Goal: Task Accomplishment & Management: Complete application form

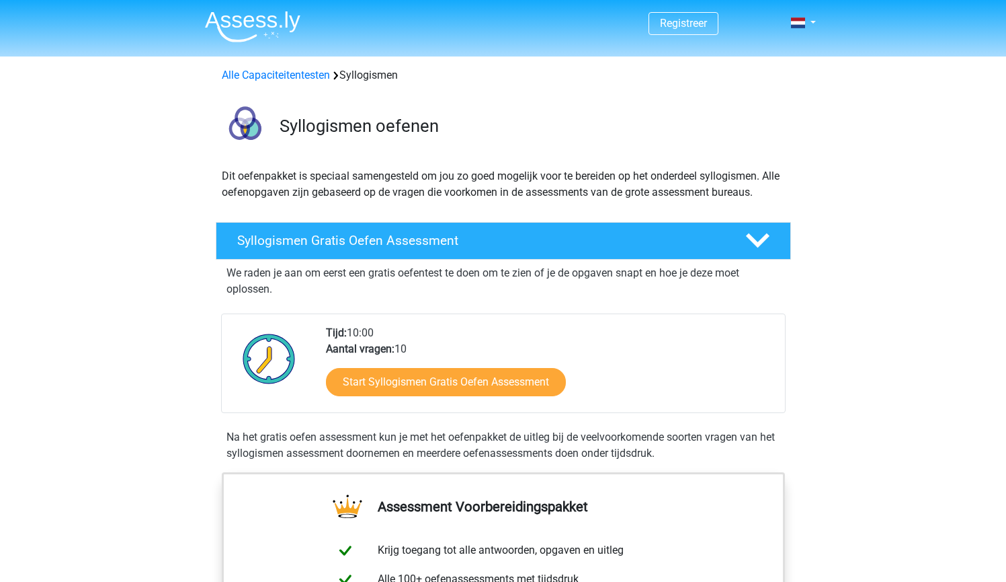
scroll to position [24, 0]
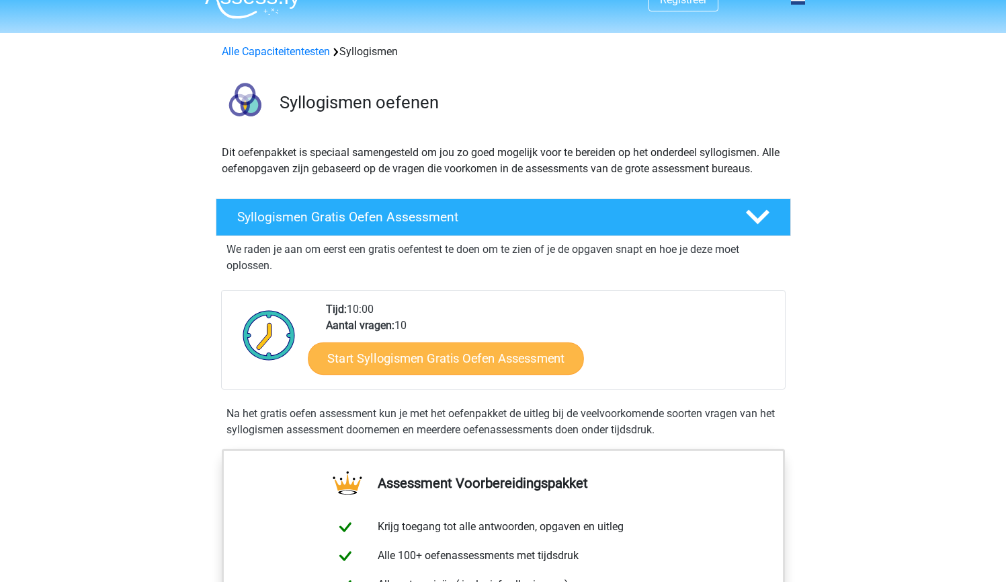
click at [462, 348] on link "Start Syllogismen Gratis Oefen Assessment" at bounding box center [446, 358] width 276 height 32
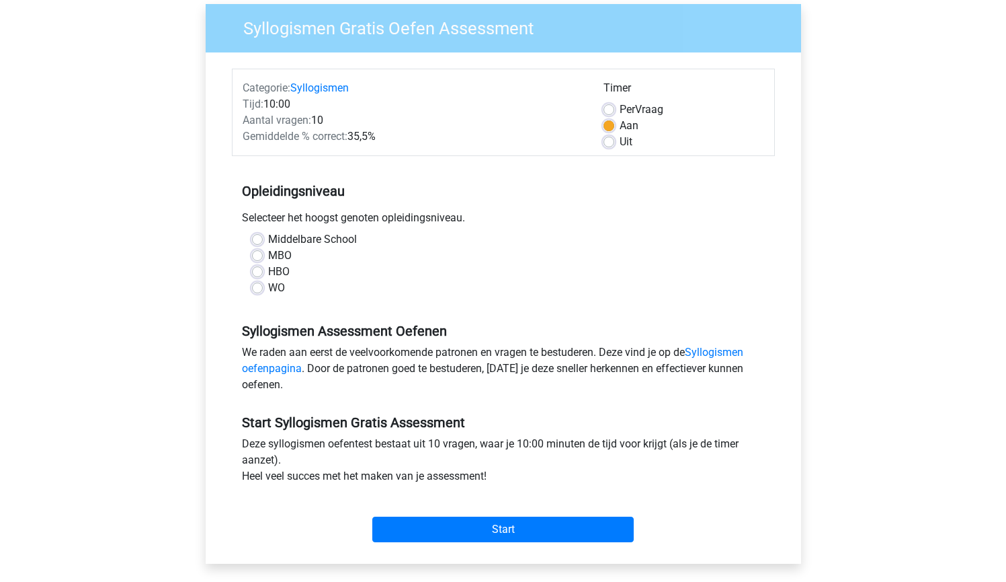
scroll to position [120, 0]
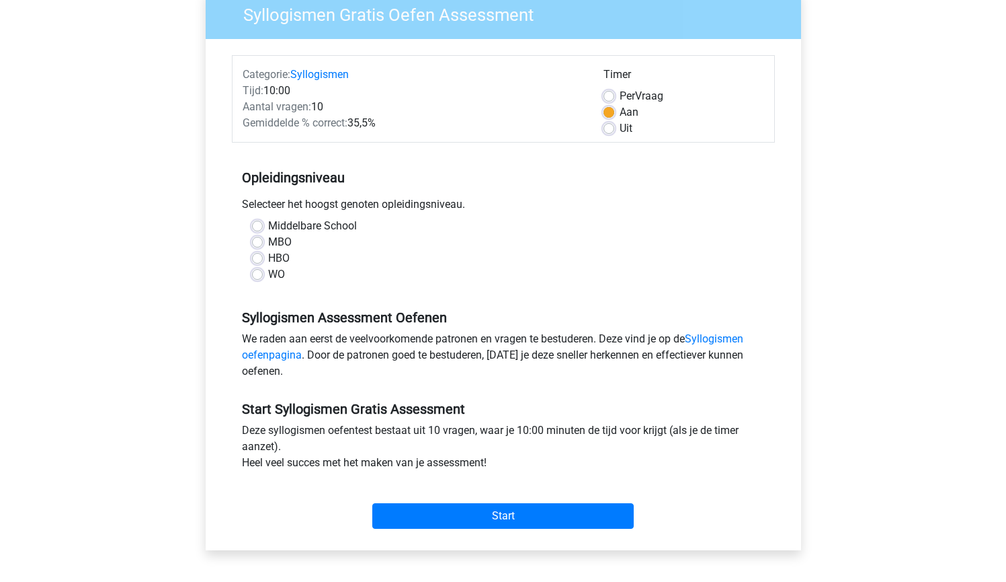
click at [271, 259] on label "HBO" at bounding box center [279, 258] width 22 height 16
click at [263, 259] on input "HBO" at bounding box center [257, 256] width 11 height 13
radio input "true"
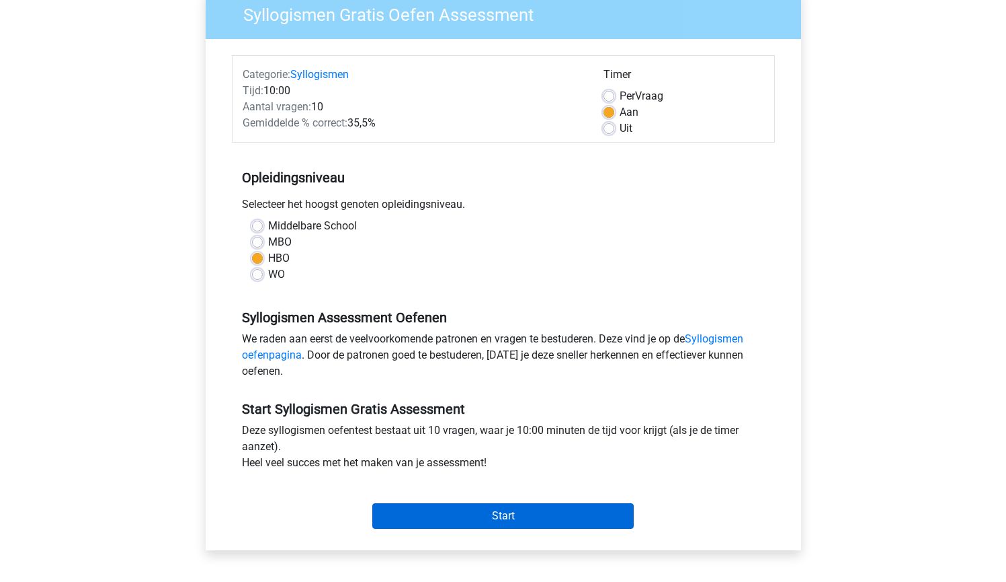
click at [489, 509] on input "Start" at bounding box center [503, 516] width 262 height 26
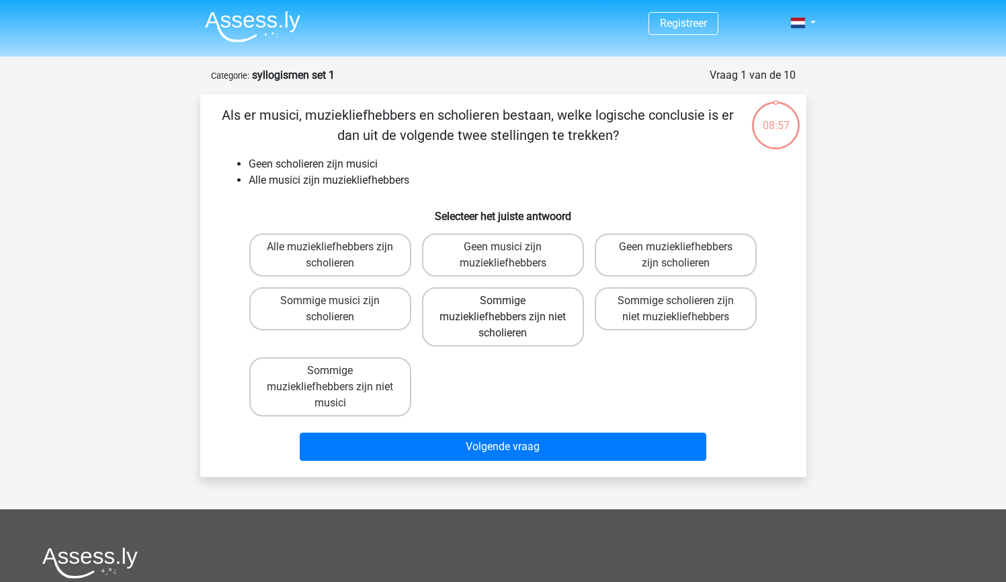
click at [559, 327] on label "Sommige muziekliefhebbers zijn niet scholieren" at bounding box center [503, 316] width 162 height 59
click at [512, 309] on input "Sommige muziekliefhebbers zijn niet scholieren" at bounding box center [507, 305] width 9 height 9
radio input "true"
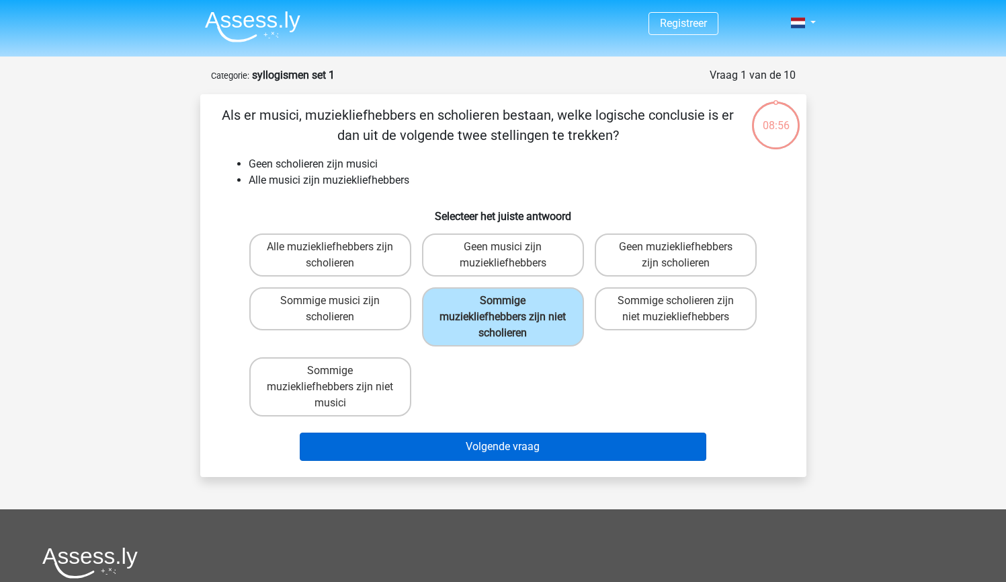
click at [551, 448] on button "Volgende vraag" at bounding box center [503, 446] width 407 height 28
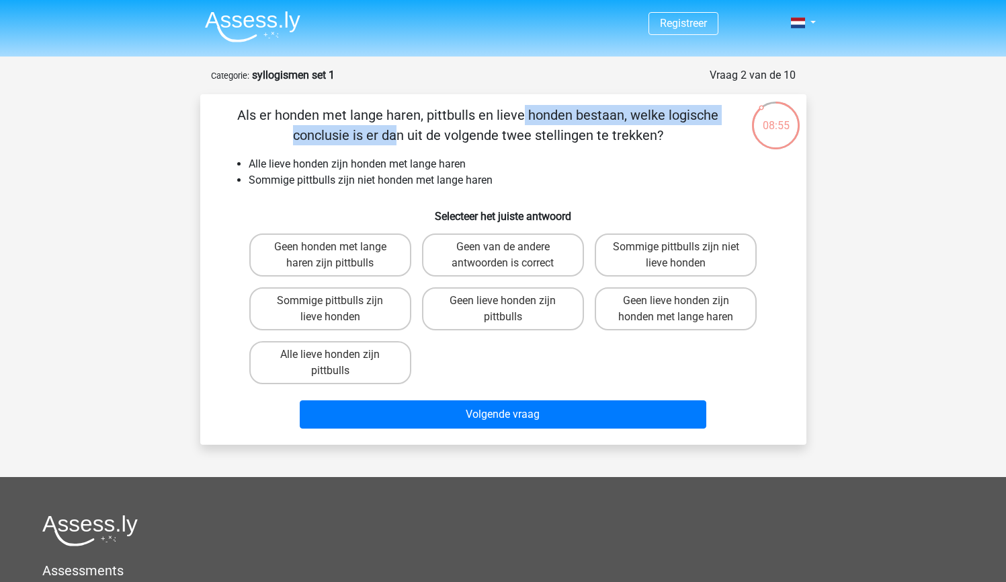
drag, startPoint x: 259, startPoint y: 108, endPoint x: 549, endPoint y: 108, distance: 290.4
click at [550, 108] on p "Als er honden met lange haren, pittbulls en lieve honden bestaan, welke logisch…" at bounding box center [478, 125] width 513 height 40
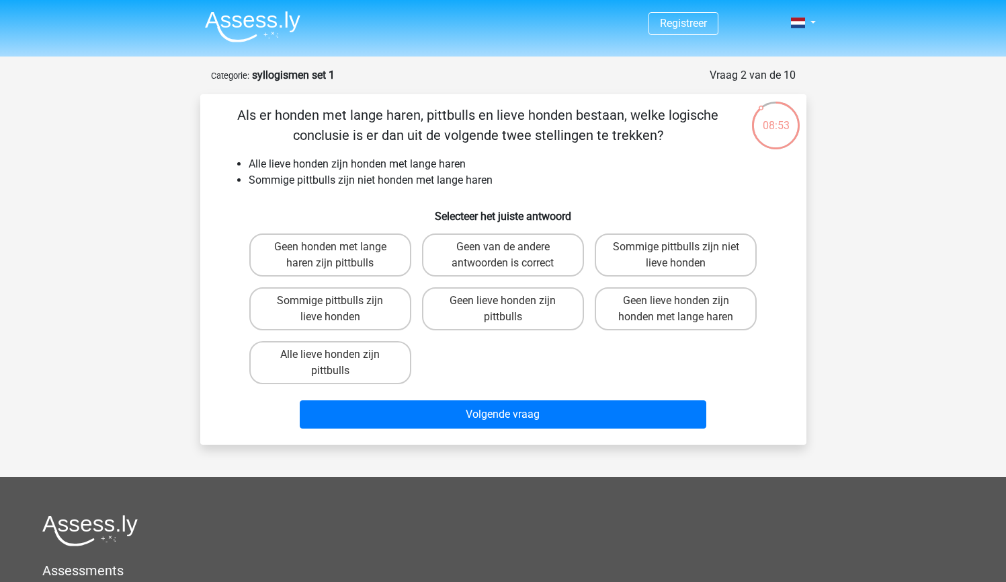
click at [555, 145] on p "Als er honden met lange haren, pittbulls en lieve honden bestaan, welke logisch…" at bounding box center [478, 125] width 513 height 40
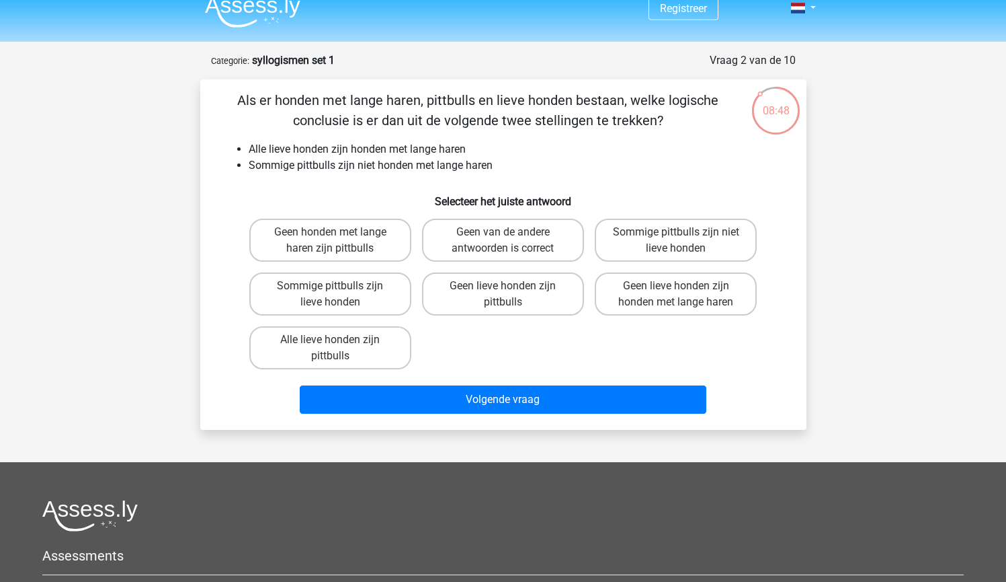
scroll to position [19, 0]
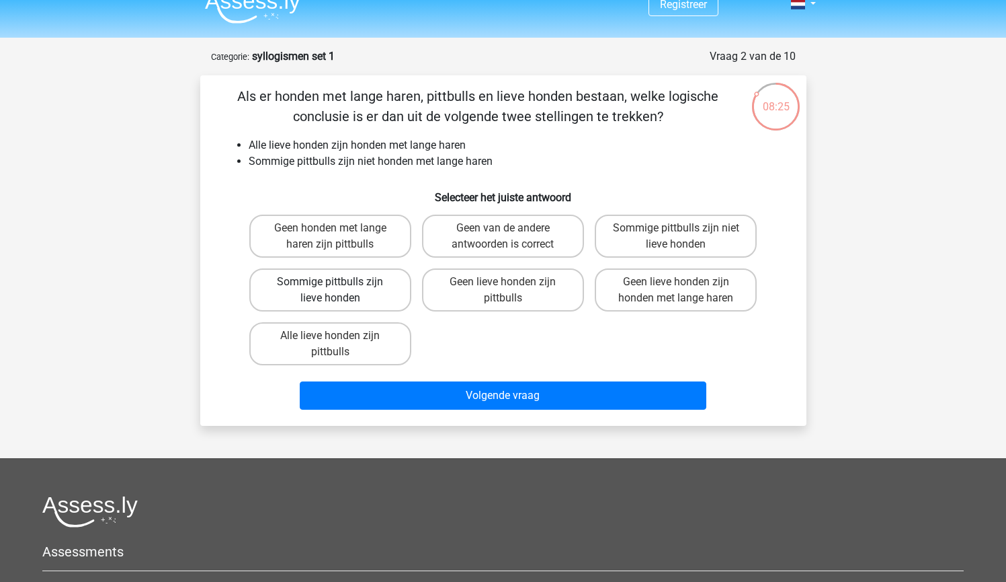
click at [383, 286] on label "Sommige pittbulls zijn lieve honden" at bounding box center [330, 289] width 162 height 43
click at [339, 286] on input "Sommige pittbulls zijn lieve honden" at bounding box center [334, 286] width 9 height 9
radio input "true"
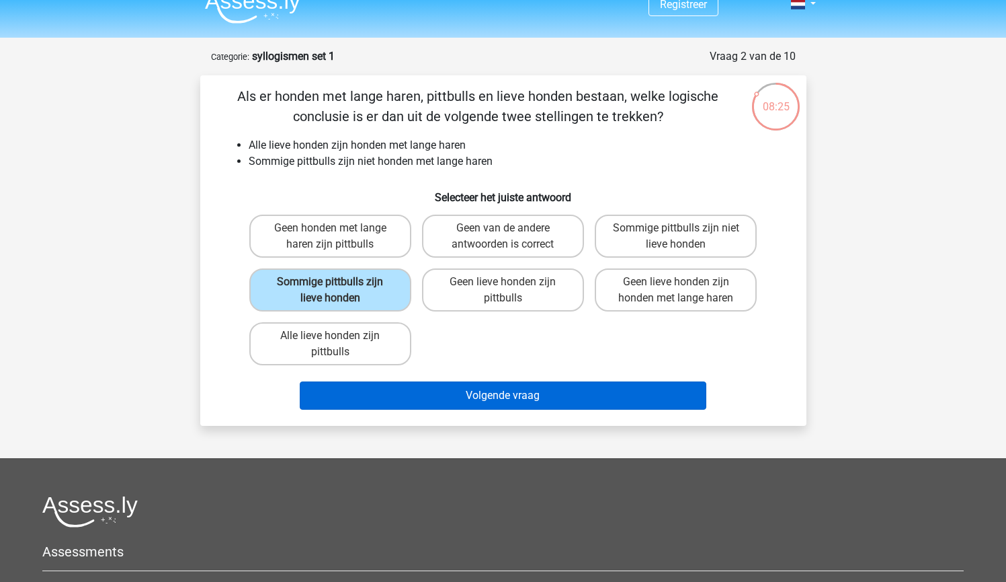
click at [486, 395] on button "Volgende vraag" at bounding box center [503, 395] width 407 height 28
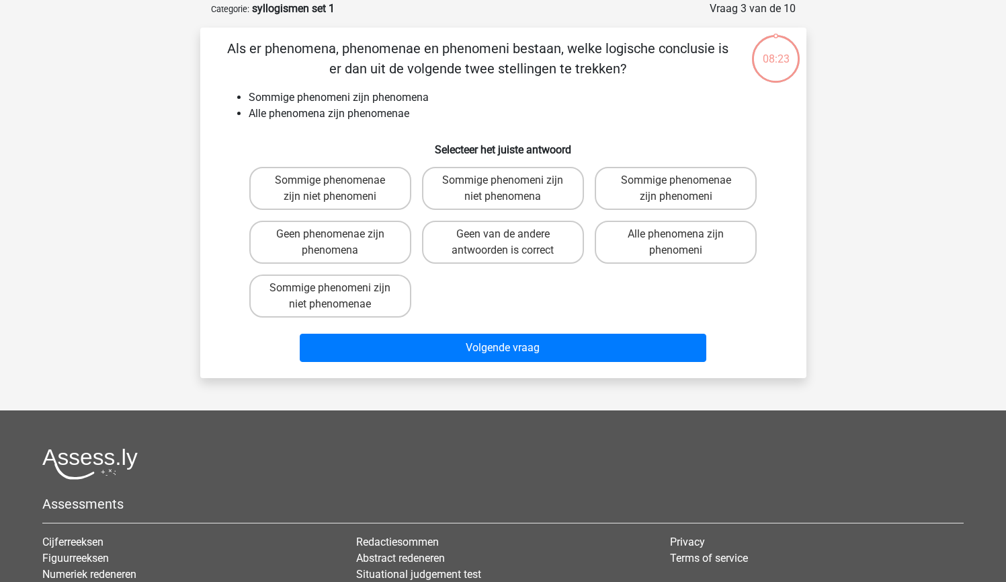
scroll to position [41, 0]
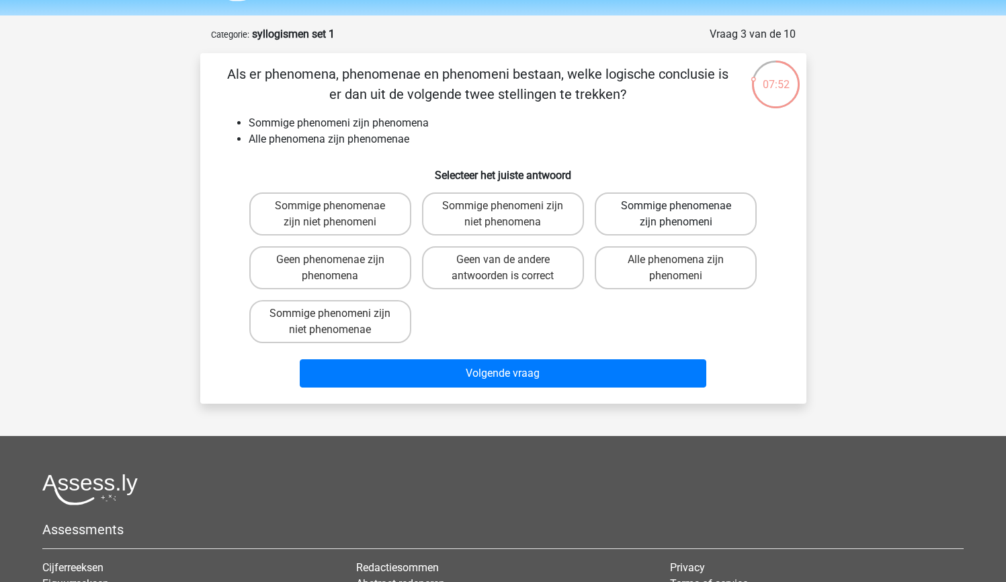
click at [635, 228] on label "Sommige phenomenae zijn phenomeni" at bounding box center [676, 213] width 162 height 43
click at [676, 214] on input "Sommige phenomenae zijn phenomeni" at bounding box center [680, 210] width 9 height 9
radio input "true"
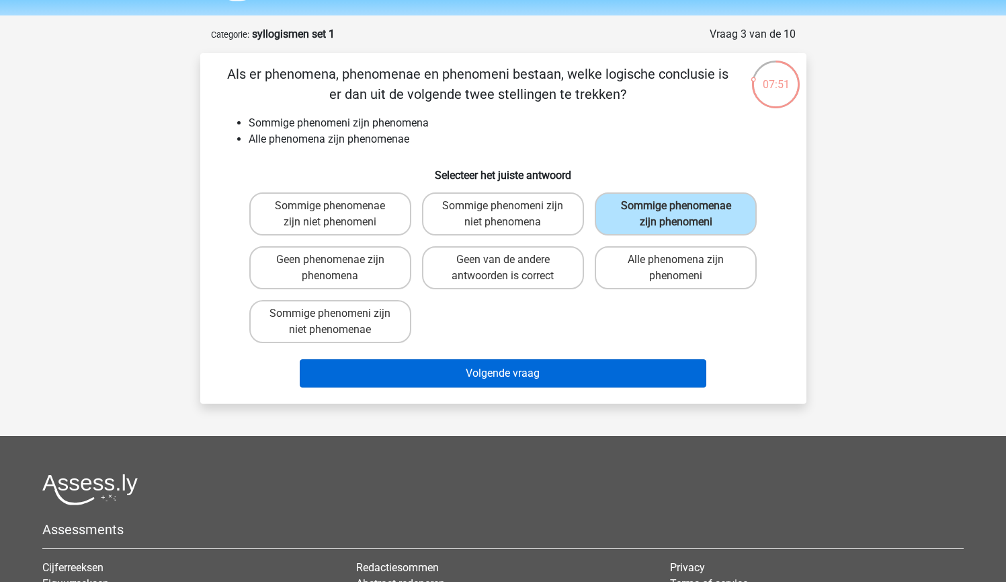
click at [580, 370] on button "Volgende vraag" at bounding box center [503, 373] width 407 height 28
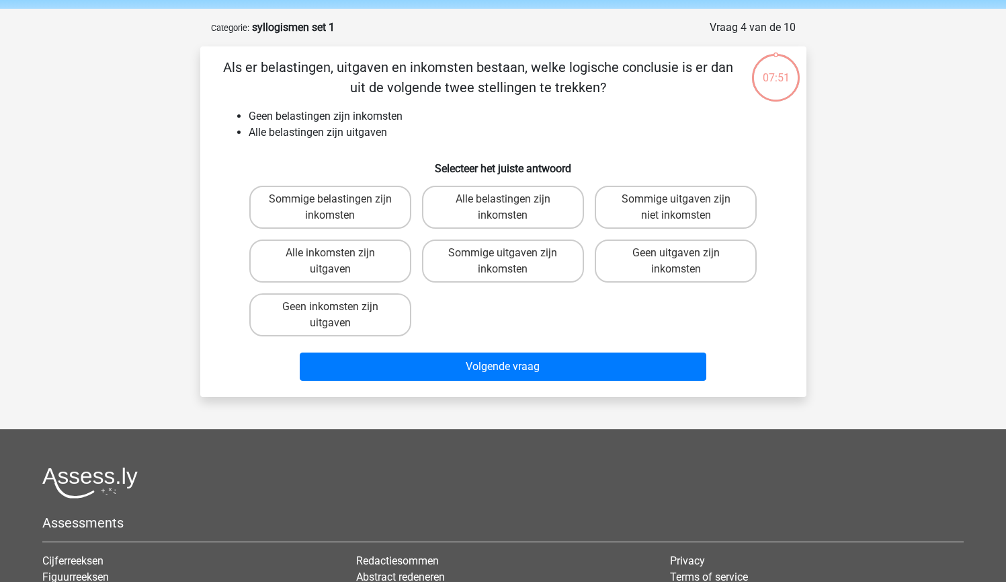
scroll to position [42, 0]
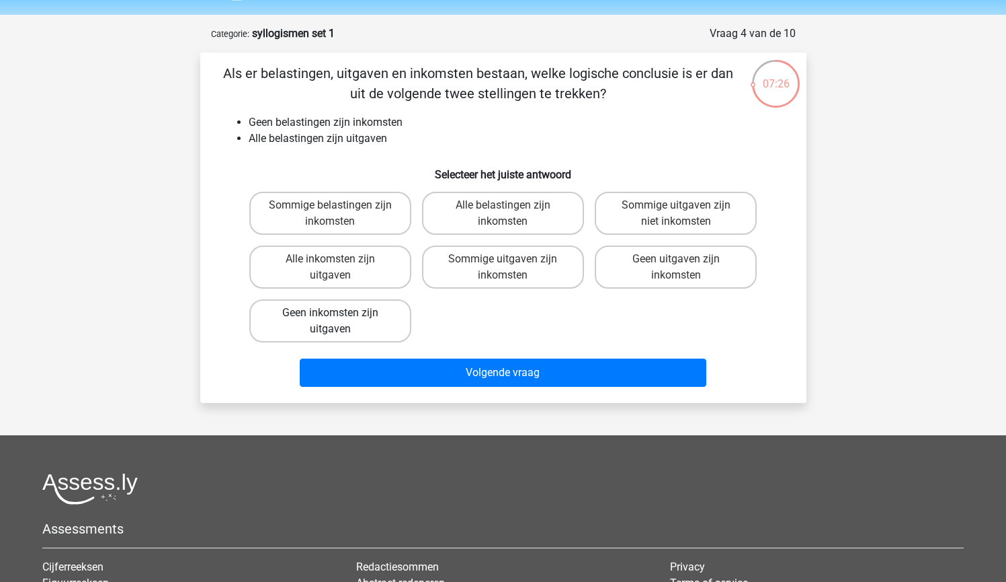
click at [387, 339] on label "Geen inkomsten zijn uitgaven" at bounding box center [330, 320] width 162 height 43
click at [339, 321] on input "Geen inkomsten zijn uitgaven" at bounding box center [334, 317] width 9 height 9
radio input "true"
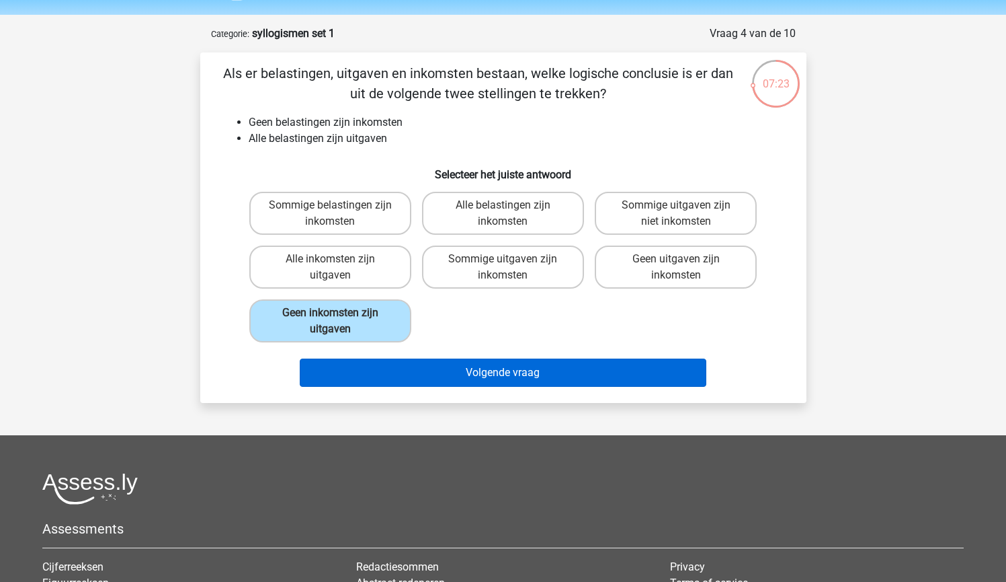
click at [471, 374] on button "Volgende vraag" at bounding box center [503, 372] width 407 height 28
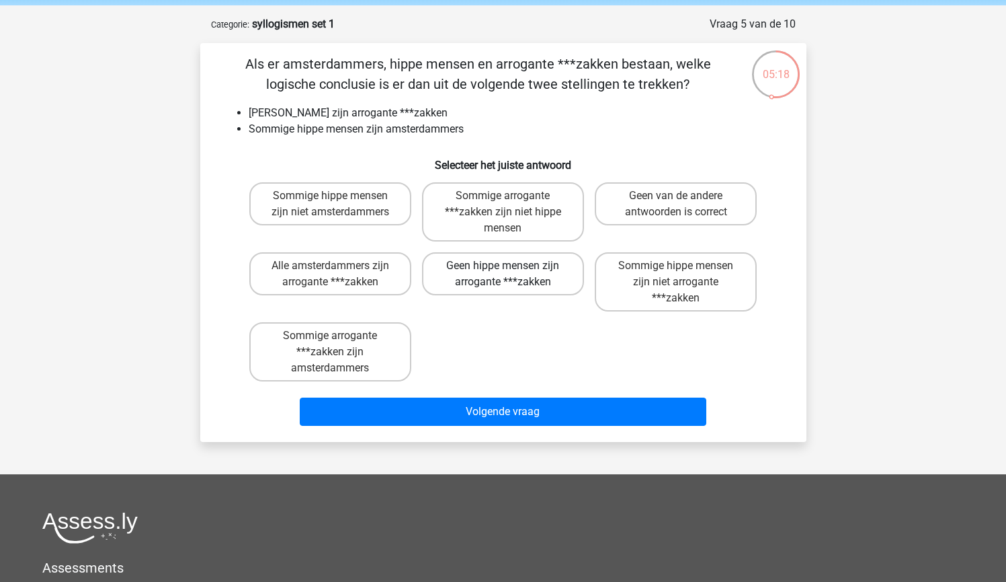
click at [547, 275] on label "Geen hippe mensen zijn arrogante ***zakken" at bounding box center [503, 273] width 162 height 43
click at [512, 274] on input "Geen hippe mensen zijn arrogante ***zakken" at bounding box center [507, 270] width 9 height 9
radio input "true"
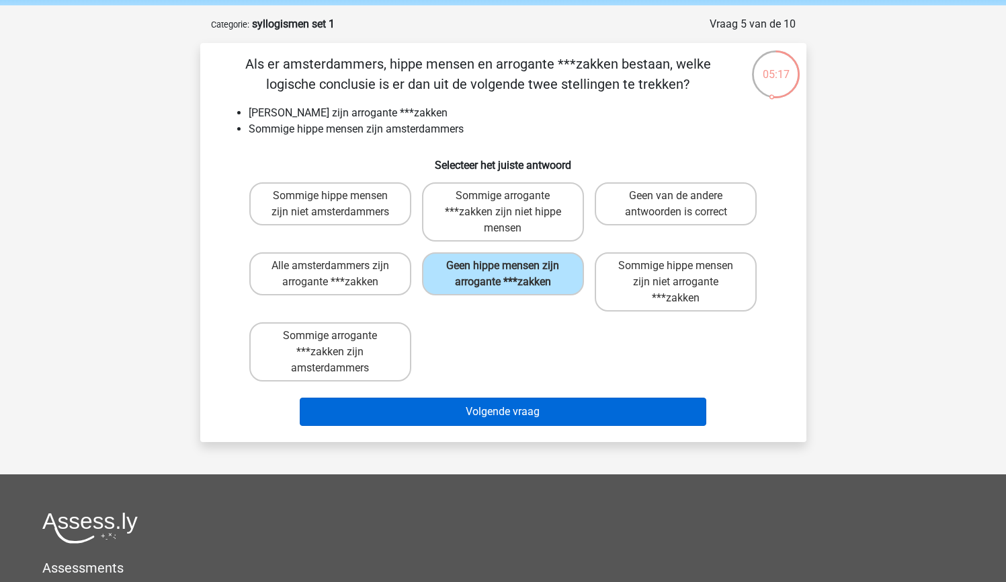
click at [541, 406] on button "Volgende vraag" at bounding box center [503, 411] width 407 height 28
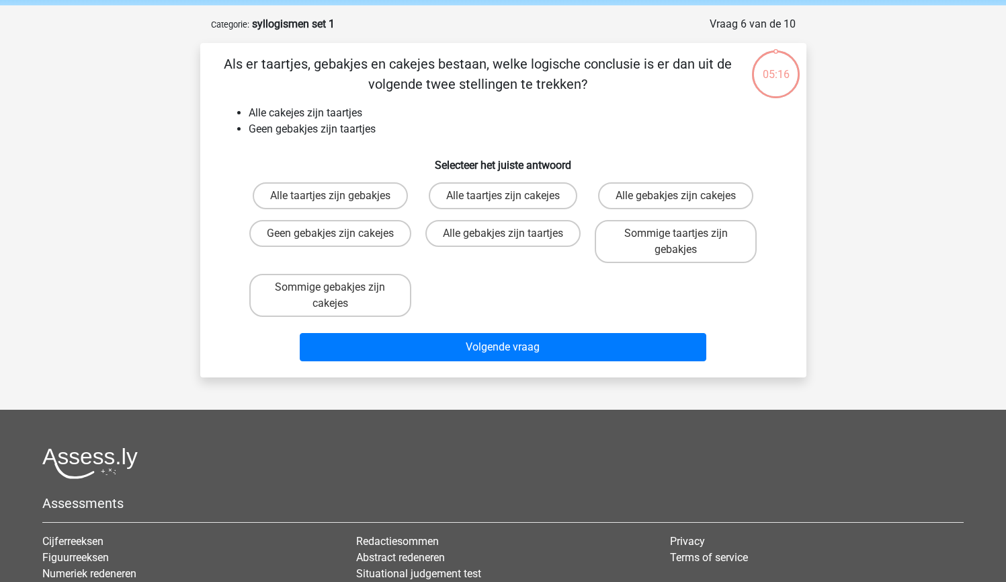
scroll to position [67, 0]
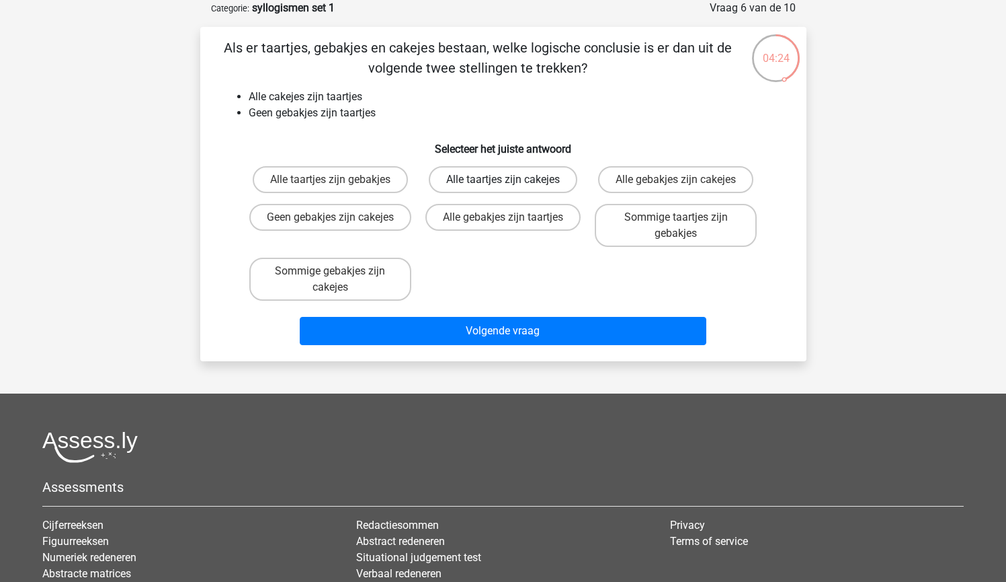
click at [520, 188] on label "Alle taartjes zijn cakejes" at bounding box center [503, 179] width 149 height 27
click at [512, 188] on input "Alle taartjes zijn cakejes" at bounding box center [507, 184] width 9 height 9
radio input "true"
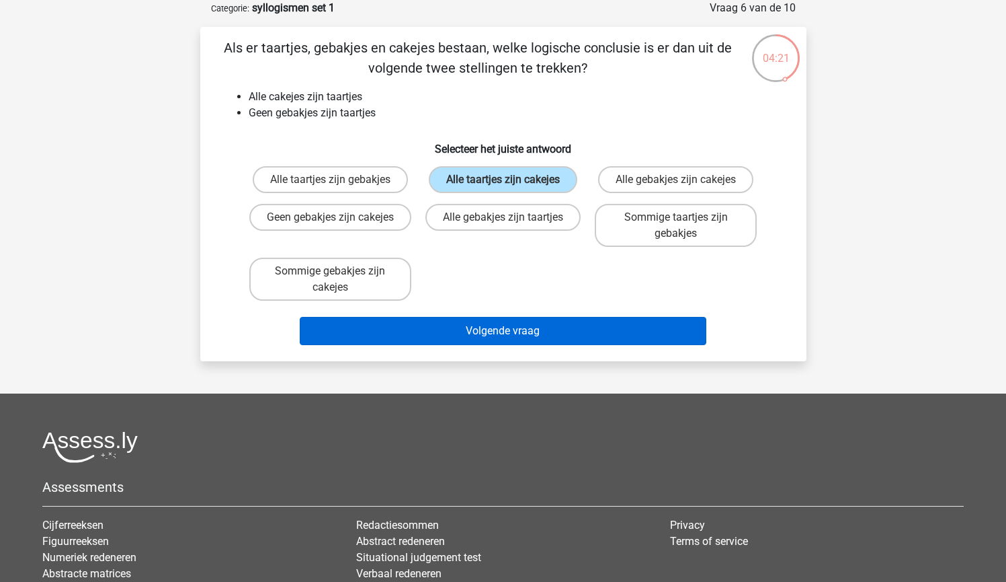
click at [519, 318] on button "Volgende vraag" at bounding box center [503, 331] width 407 height 28
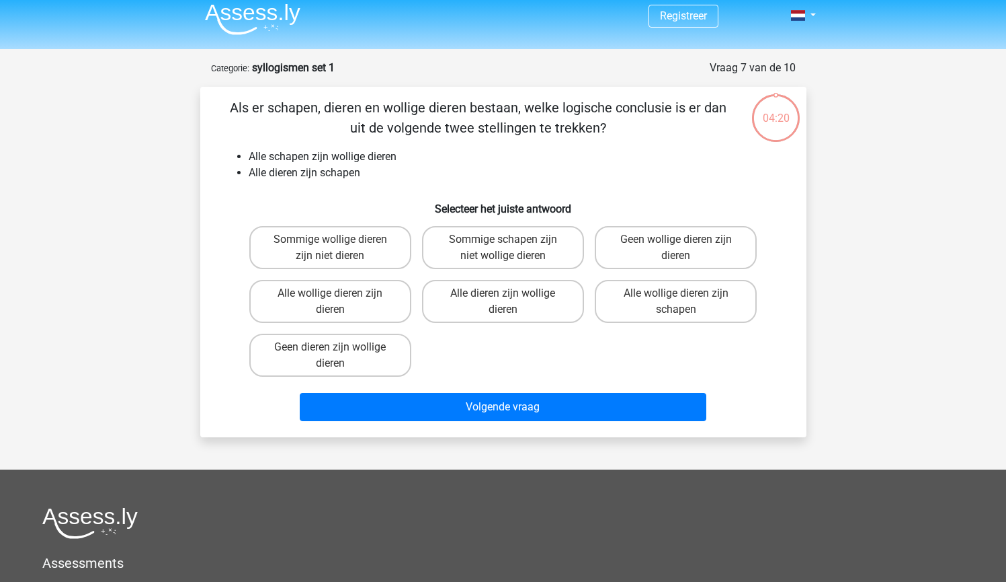
scroll to position [0, 0]
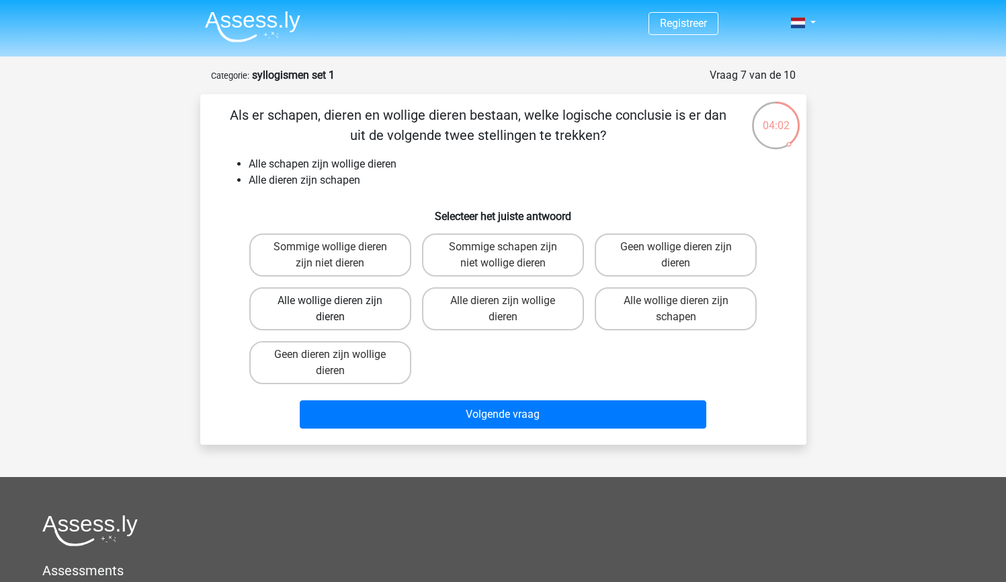
click at [364, 301] on label "Alle wollige dieren zijn dieren" at bounding box center [330, 308] width 162 height 43
click at [339, 301] on input "Alle wollige dieren zijn dieren" at bounding box center [334, 305] width 9 height 9
radio input "true"
drag, startPoint x: 459, startPoint y: 427, endPoint x: 461, endPoint y: 350, distance: 76.7
click at [461, 350] on div "Als er schapen, dieren en wollige dieren bestaan, welke logische conclusie is e…" at bounding box center [504, 269] width 596 height 329
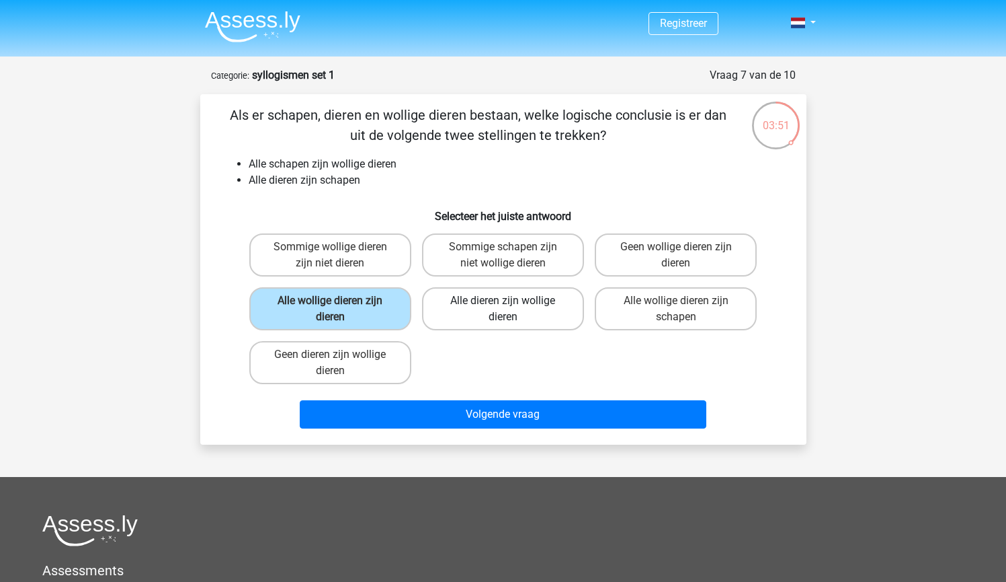
click at [538, 303] on label "Alle dieren zijn wollige dieren" at bounding box center [503, 308] width 162 height 43
click at [512, 303] on input "Alle dieren zijn wollige dieren" at bounding box center [507, 305] width 9 height 9
radio input "true"
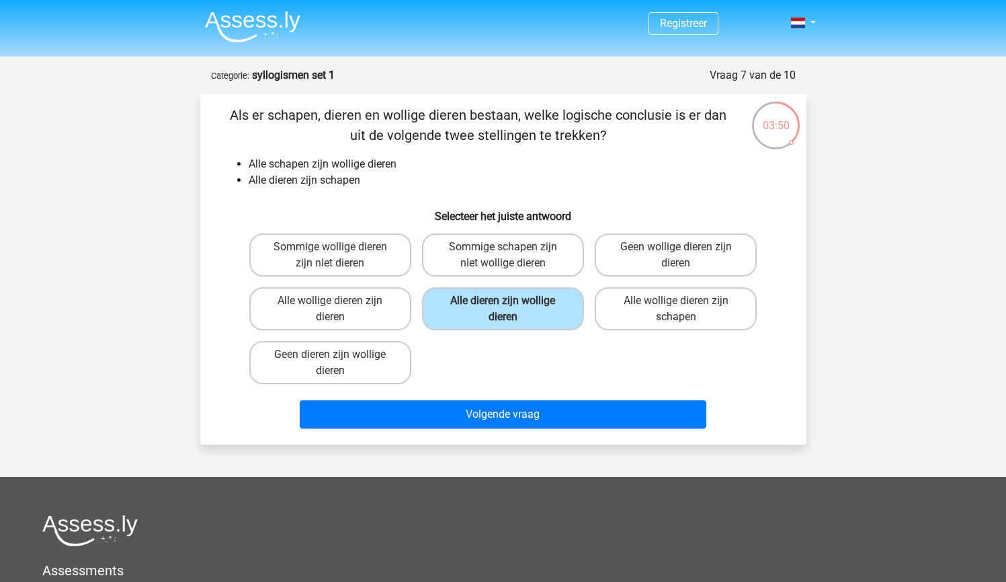
click at [541, 430] on div "Volgende vraag" at bounding box center [503, 417] width 519 height 34
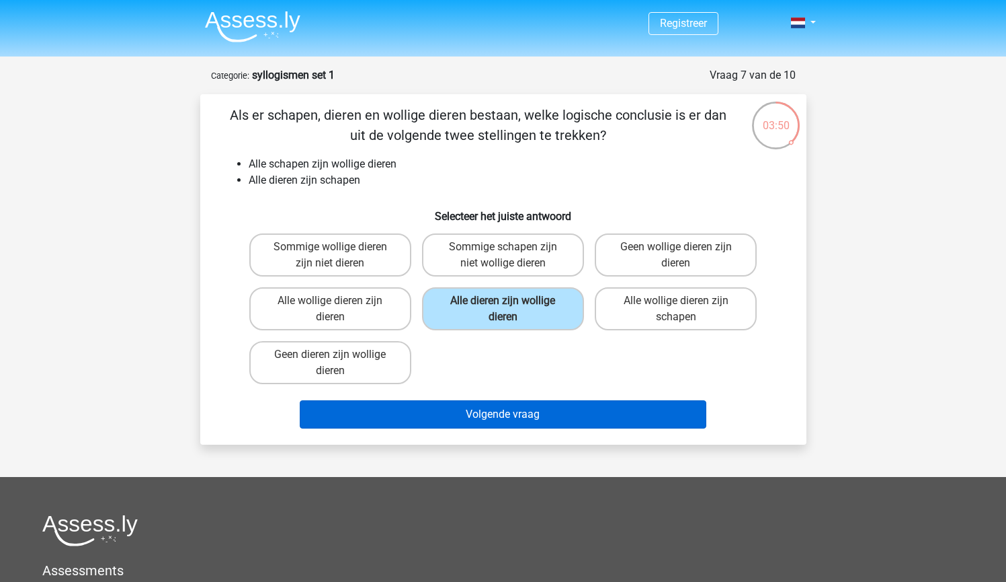
click at [541, 427] on button "Volgende vraag" at bounding box center [503, 414] width 407 height 28
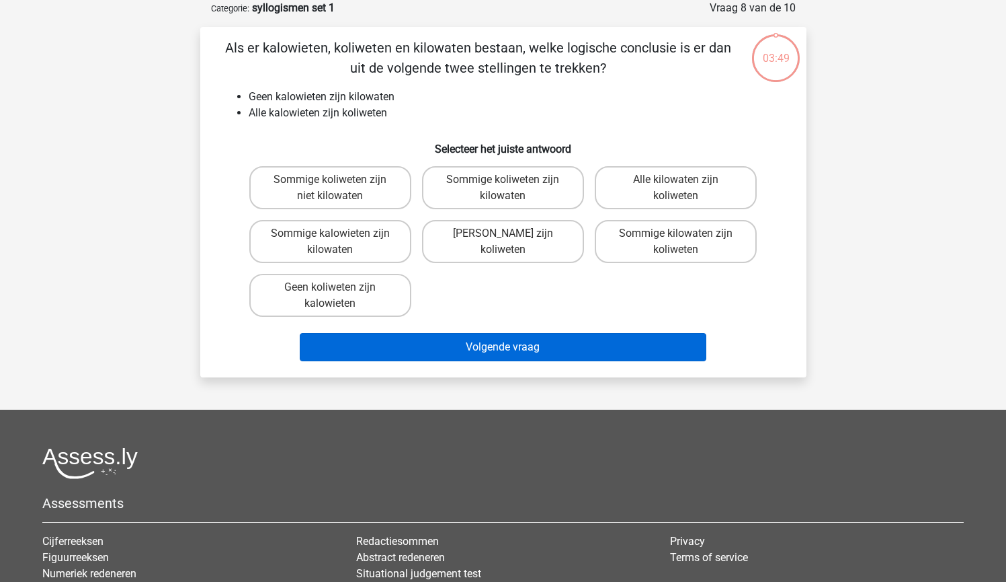
click at [522, 356] on button "Volgende vraag" at bounding box center [503, 347] width 407 height 28
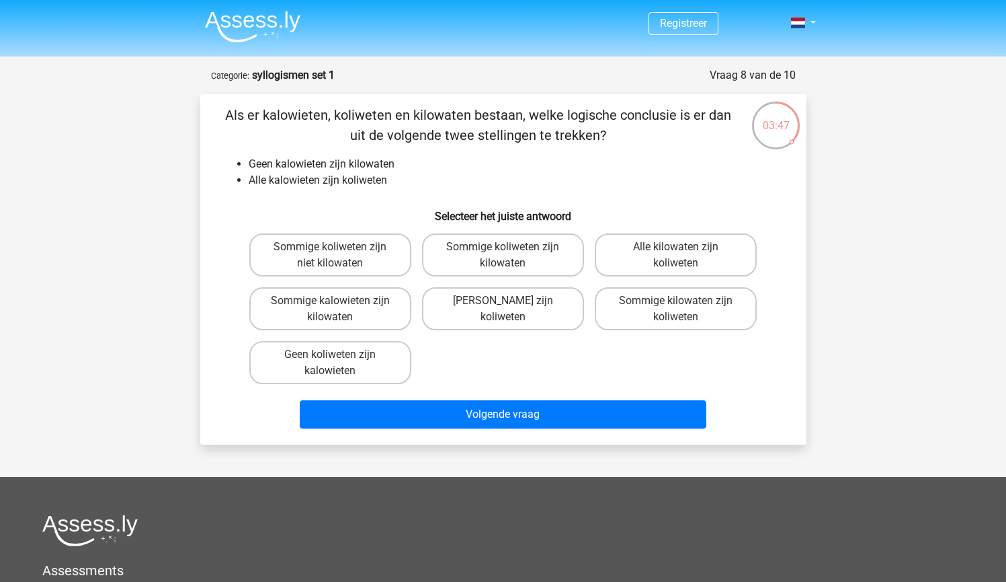
scroll to position [0, 0]
drag, startPoint x: 352, startPoint y: 164, endPoint x: 398, endPoint y: 164, distance: 46.4
click at [398, 164] on li "Geen kalowieten zijn kilowaten" at bounding box center [517, 164] width 537 height 16
click at [364, 315] on label "Sommige kalowieten zijn kilowaten" at bounding box center [330, 308] width 162 height 43
click at [339, 309] on input "Sommige kalowieten zijn kilowaten" at bounding box center [334, 305] width 9 height 9
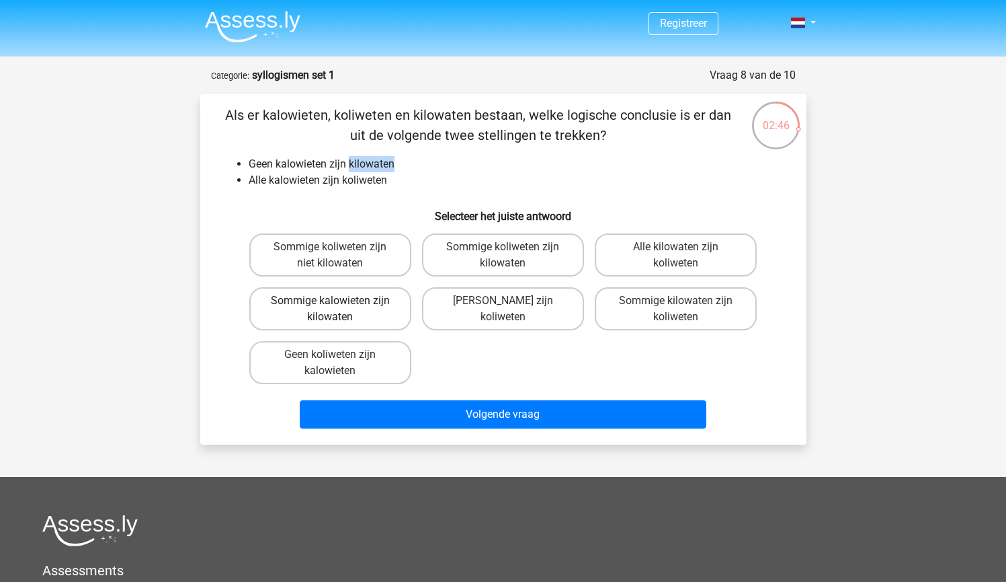
radio input "true"
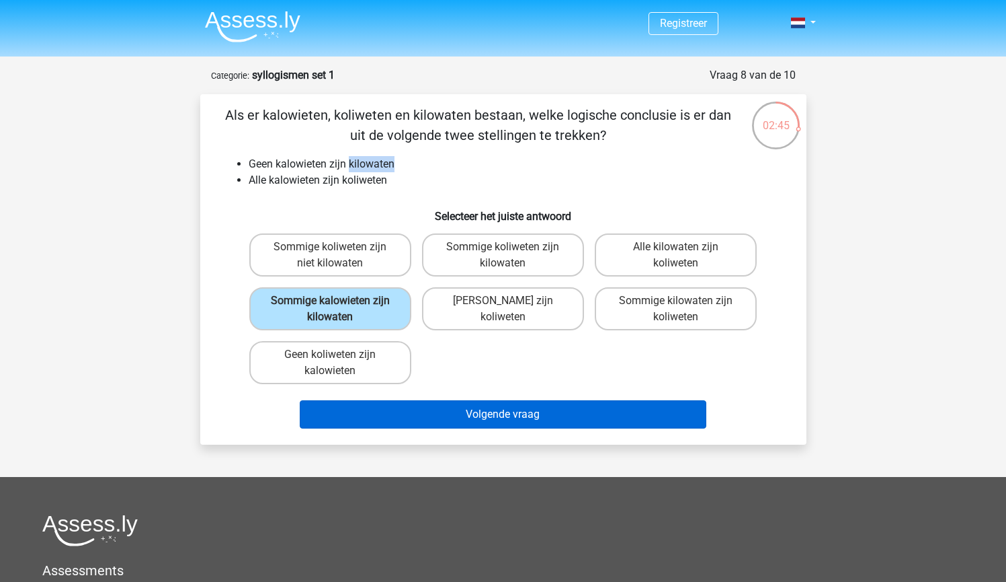
click at [445, 404] on button "Volgende vraag" at bounding box center [503, 414] width 407 height 28
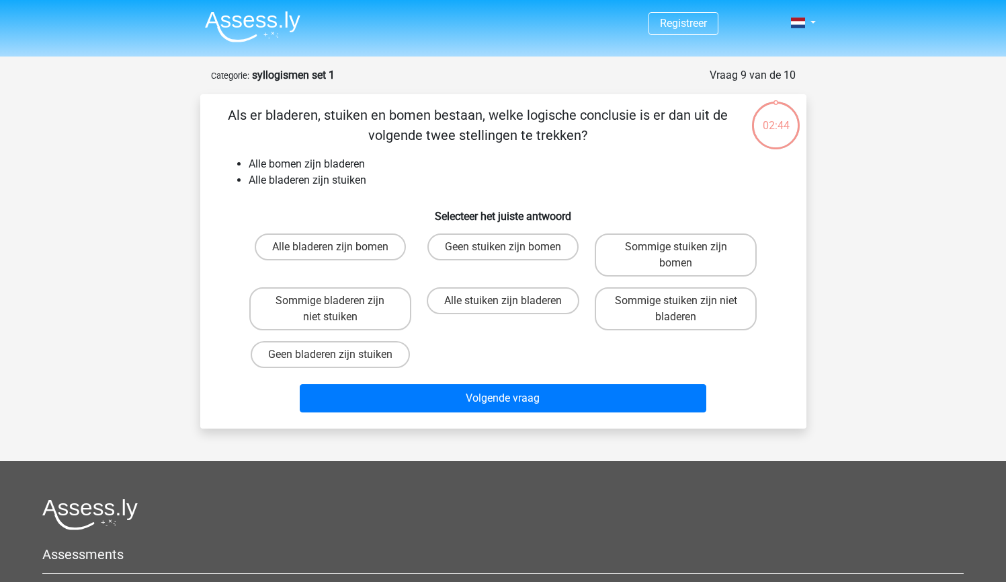
scroll to position [67, 0]
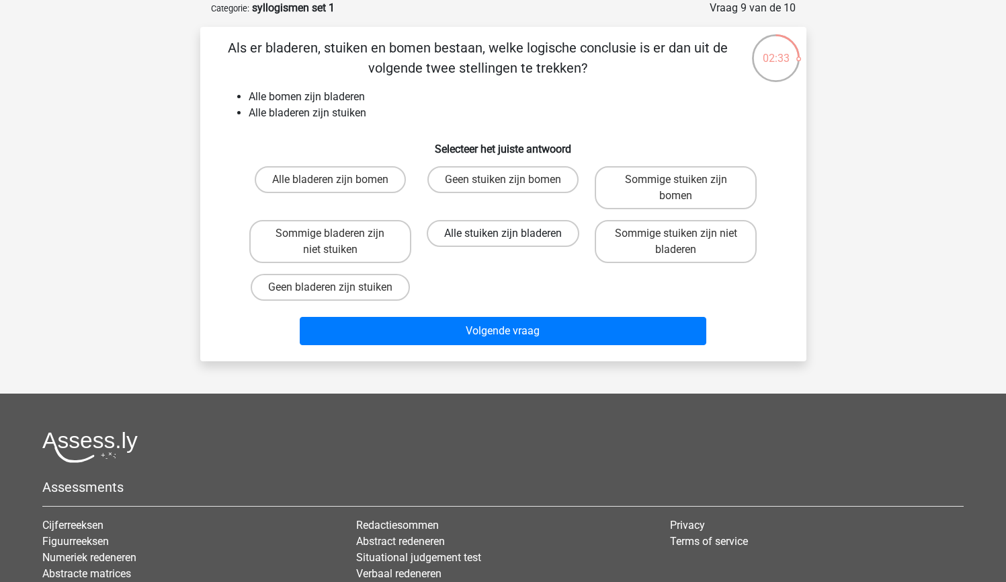
click at [493, 240] on label "Alle stuiken zijn bladeren" at bounding box center [503, 233] width 153 height 27
click at [503, 240] on input "Alle stuiken zijn bladeren" at bounding box center [507, 237] width 9 height 9
radio input "true"
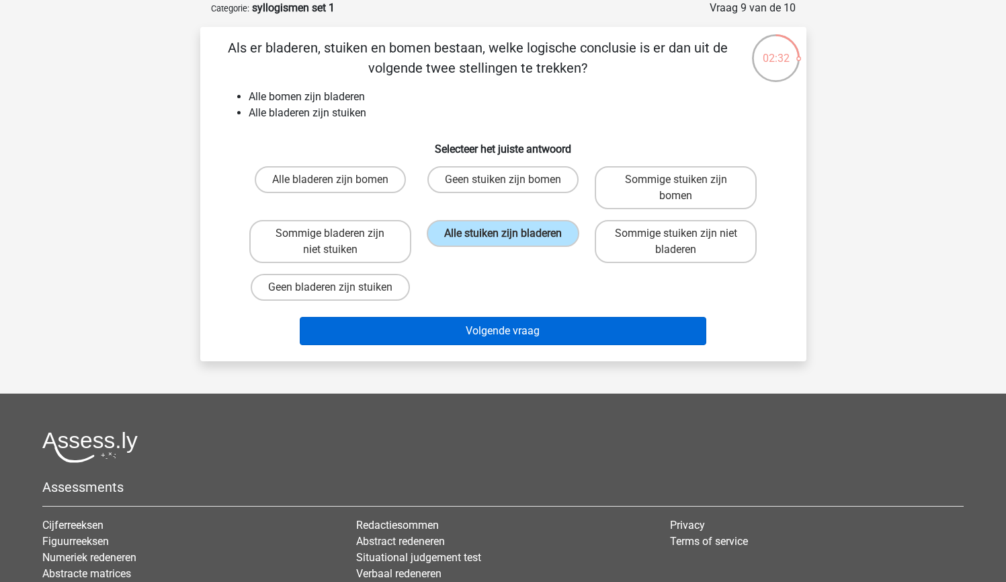
click at [563, 323] on button "Volgende vraag" at bounding box center [503, 331] width 407 height 28
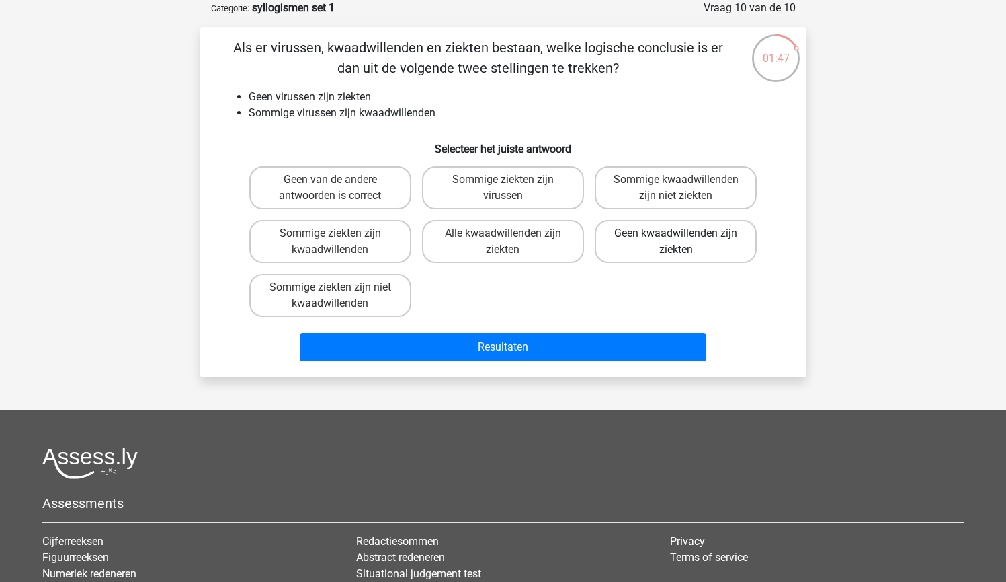
click at [600, 230] on label "Geen kwaadwillenden zijn ziekten" at bounding box center [676, 241] width 162 height 43
click at [676, 233] on input "Geen kwaadwillenden zijn ziekten" at bounding box center [680, 237] width 9 height 9
radio input "true"
click at [535, 196] on label "Sommige ziekten zijn virussen" at bounding box center [503, 187] width 162 height 43
click at [512, 188] on input "Sommige ziekten zijn virussen" at bounding box center [507, 184] width 9 height 9
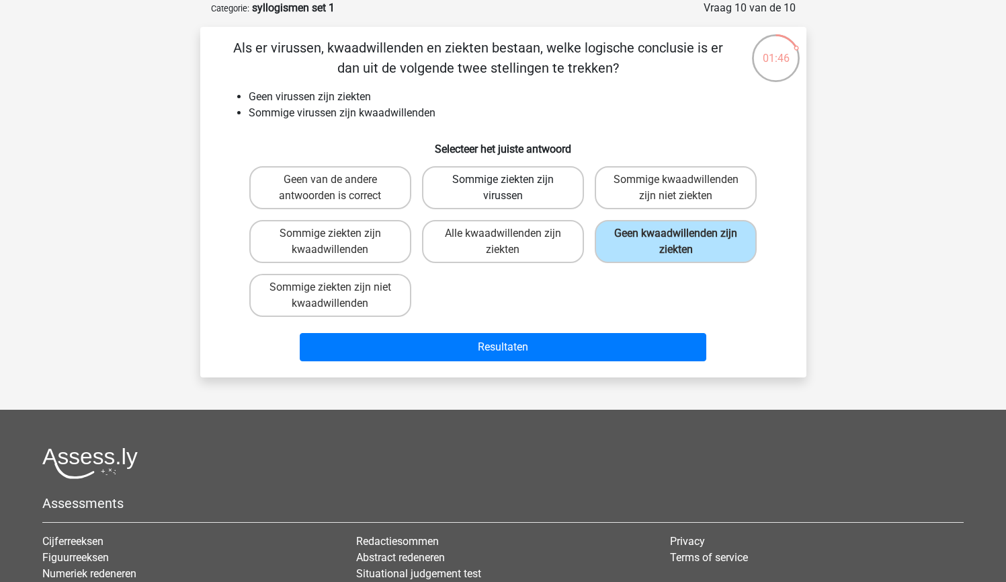
radio input "true"
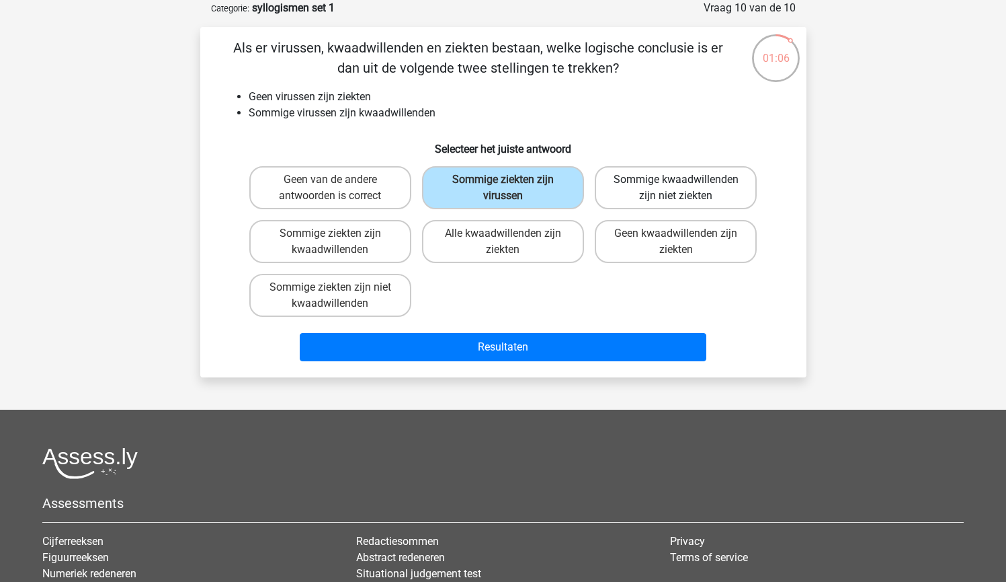
click at [701, 173] on label "Sommige kwaadwillenden zijn niet ziekten" at bounding box center [676, 187] width 162 height 43
click at [685, 180] on input "Sommige kwaadwillenden zijn niet ziekten" at bounding box center [680, 184] width 9 height 9
radio input "true"
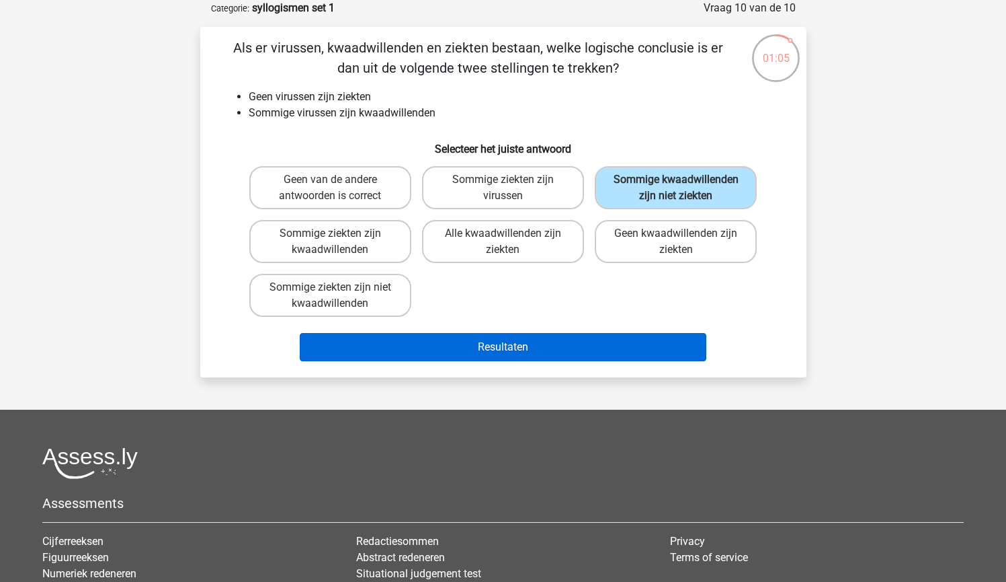
click at [586, 361] on button "Resultaten" at bounding box center [503, 347] width 407 height 28
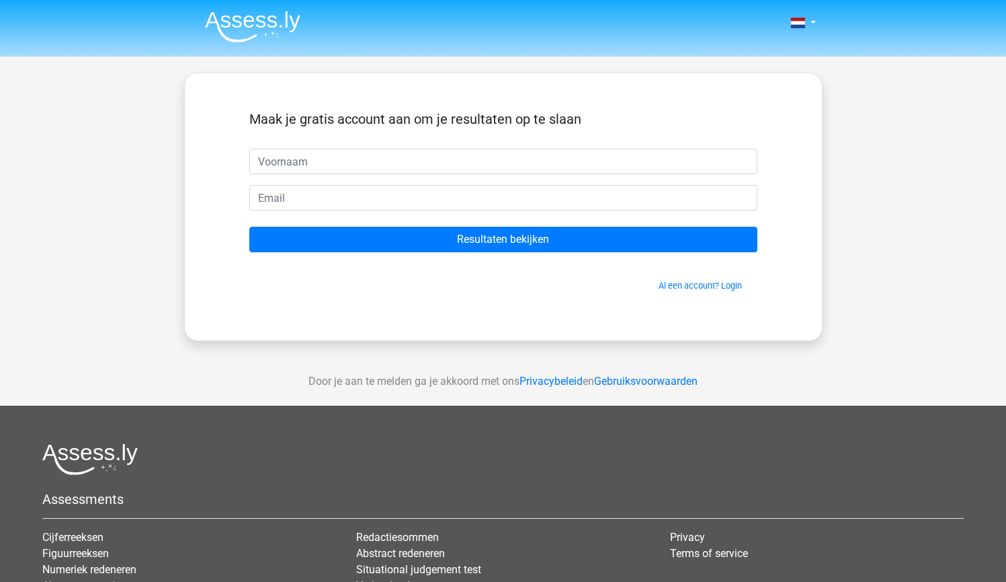
click at [542, 142] on div "Maak je gratis account aan om je resultaten op te slaan" at bounding box center [503, 130] width 508 height 38
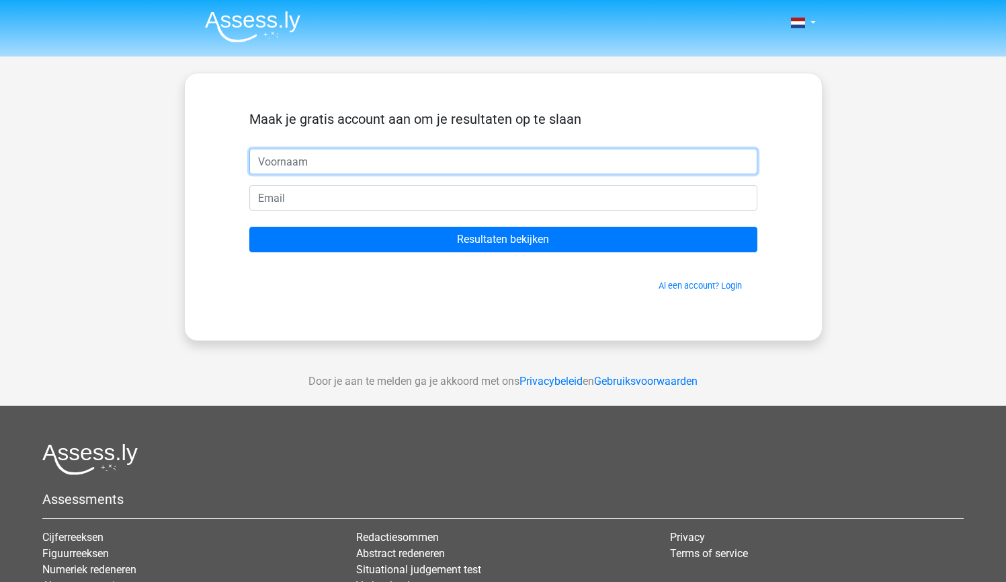
click at [530, 161] on input "text" at bounding box center [503, 162] width 508 height 26
type input "alexander"
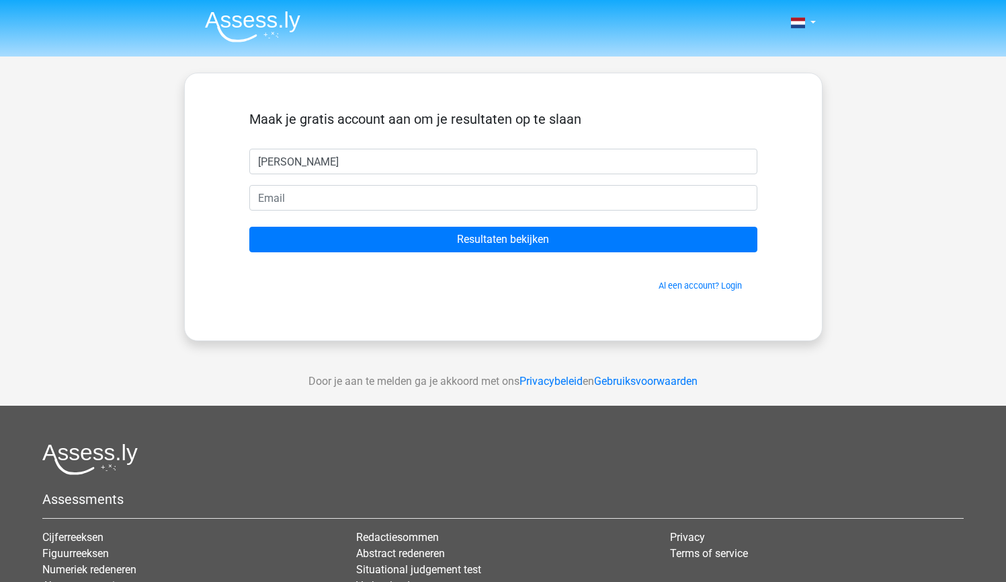
click at [472, 213] on form "Maak je gratis account aan om je resultaten op te slaan alexander Resultaten be…" at bounding box center [503, 201] width 508 height 181
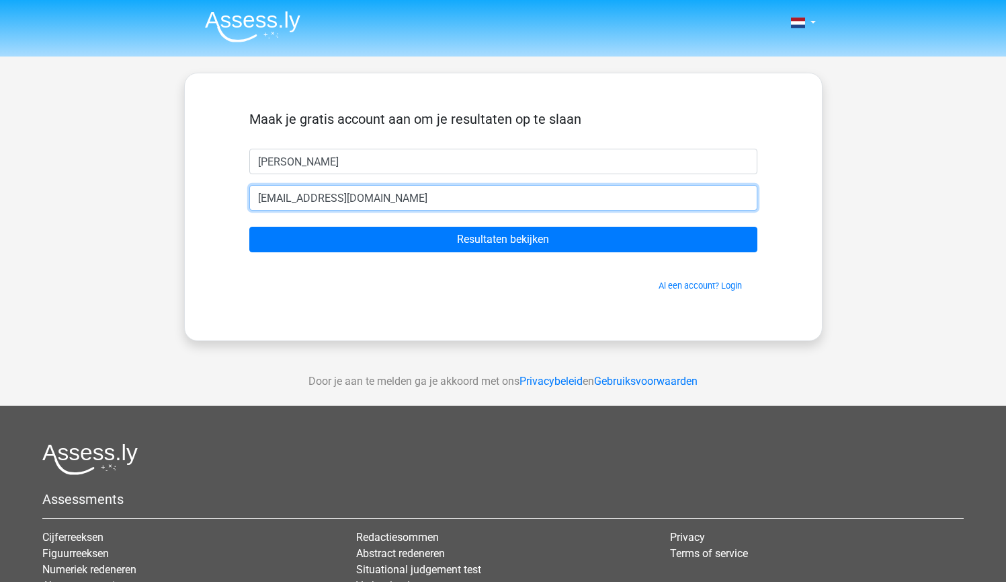
type input "gwlccg@hotmail.com"
click at [503, 239] on input "Resultaten bekijken" at bounding box center [503, 240] width 508 height 26
